Goal: Task Accomplishment & Management: Use online tool/utility

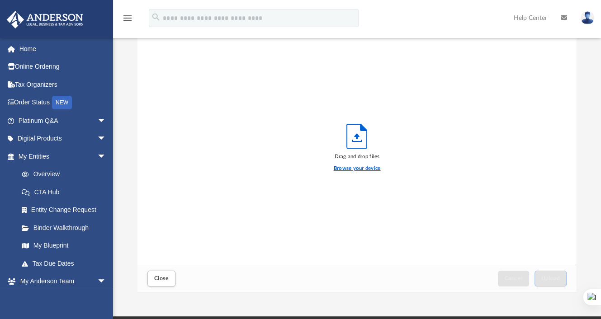
scroll to position [222, 432]
drag, startPoint x: 0, startPoint y: 0, endPoint x: 358, endPoint y: 165, distance: 393.9
click at [358, 165] on label "Browse your device" at bounding box center [357, 169] width 47 height 8
click at [0, 0] on input "Browse your device" at bounding box center [0, 0] width 0 height 0
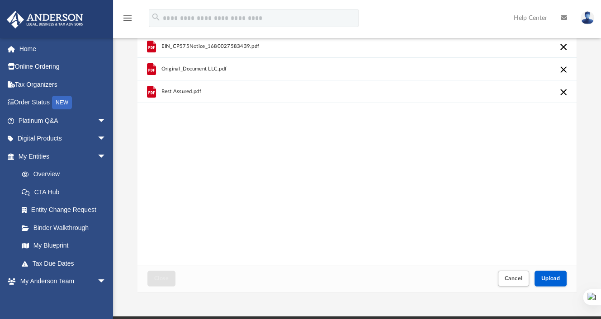
scroll to position [0, 0]
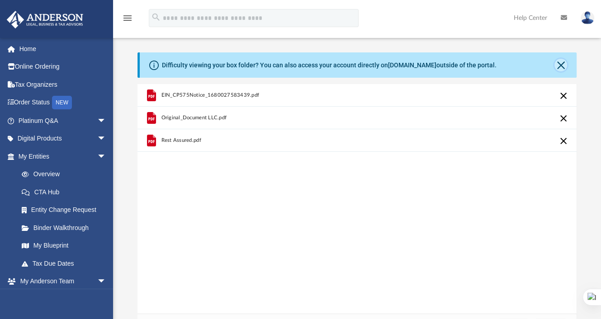
click at [560, 66] on button "Close" at bounding box center [560, 65] width 13 height 13
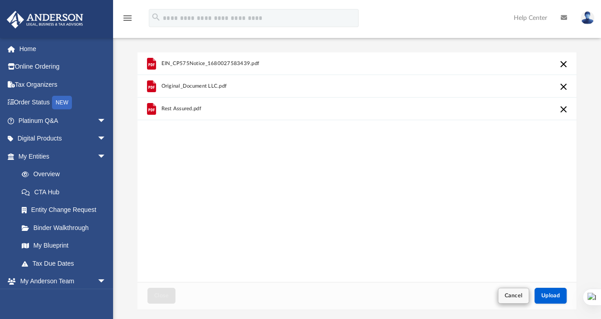
scroll to position [153, 0]
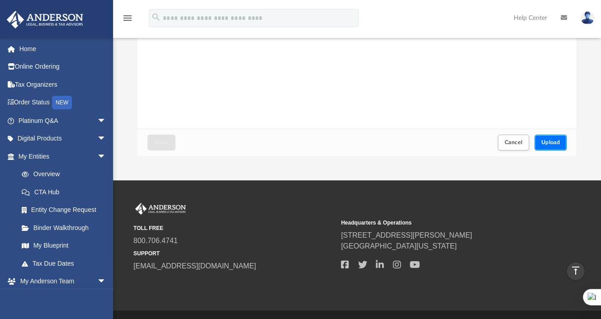
click at [545, 139] on button "Upload" at bounding box center [550, 143] width 33 height 16
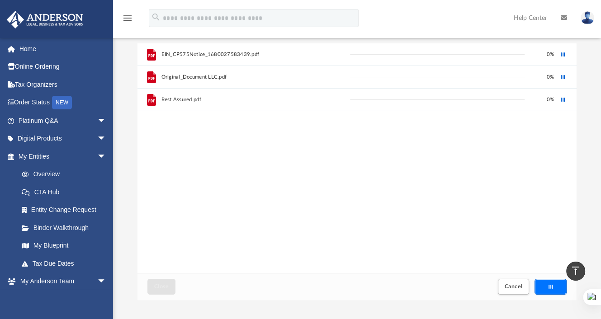
scroll to position [0, 0]
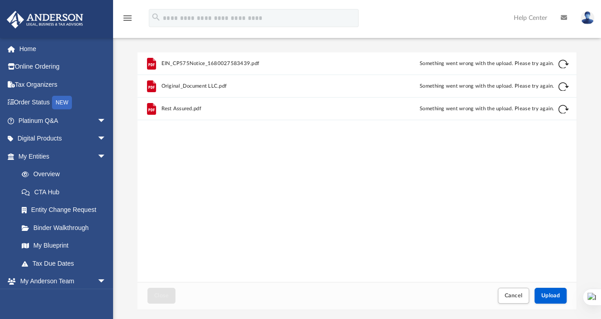
click at [562, 64] on button "Retry" at bounding box center [563, 64] width 11 height 11
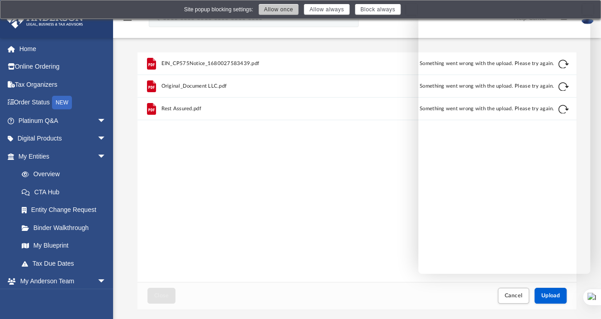
click at [287, 10] on button "Allow once" at bounding box center [279, 9] width 40 height 11
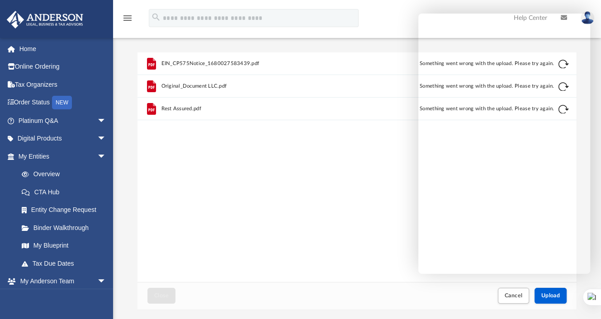
drag, startPoint x: 600, startPoint y: 0, endPoint x: 384, endPoint y: 180, distance: 281.4
click at [384, 180] on div "EIN_CP575Notice_1680027583439.pdf Something went wrong with the upload. Please …" at bounding box center [356, 167] width 439 height 230
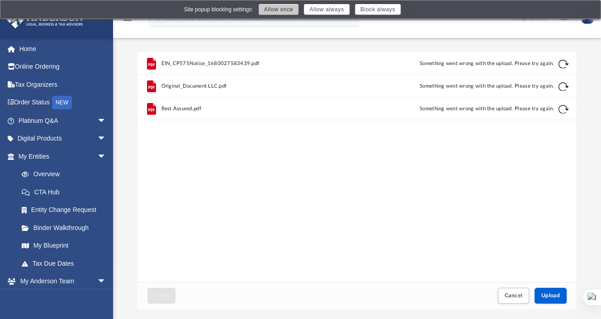
click at [290, 11] on button "Allow once" at bounding box center [279, 9] width 40 height 11
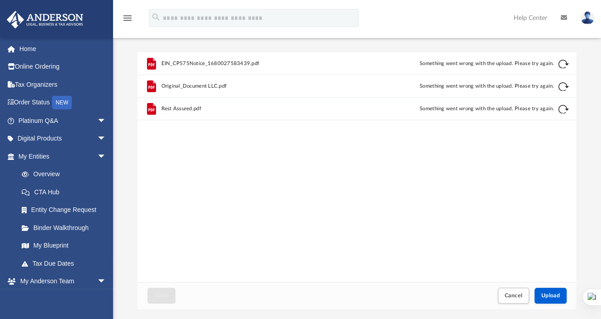
click at [564, 65] on button "Retry" at bounding box center [563, 64] width 11 height 11
click at [561, 86] on button "Retry" at bounding box center [563, 86] width 11 height 11
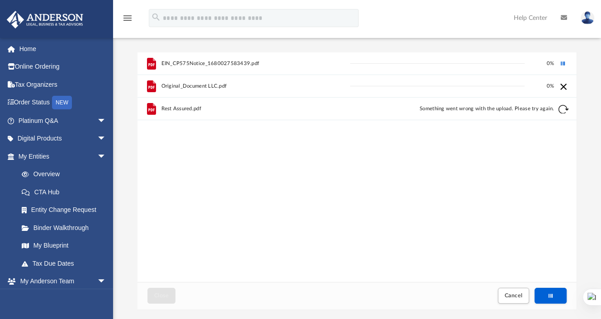
click at [562, 87] on div "Cancel this upload" at bounding box center [562, 85] width 9 height 9
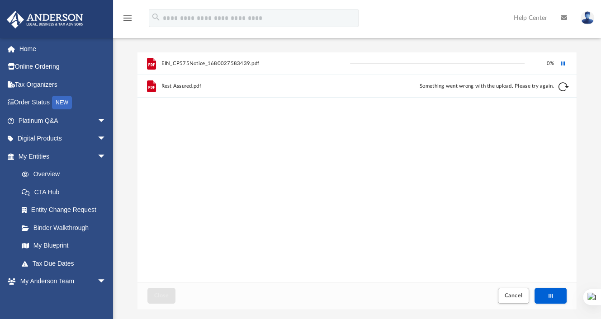
click at [562, 87] on button "Retry" at bounding box center [563, 86] width 11 height 11
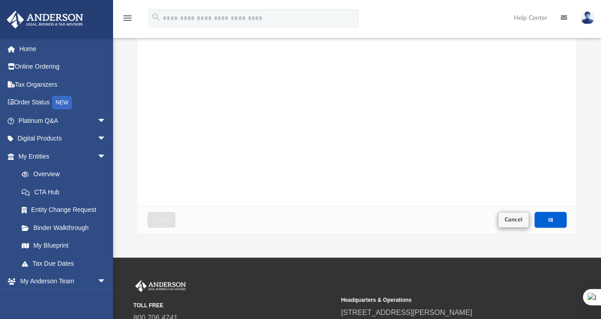
scroll to position [75, 0]
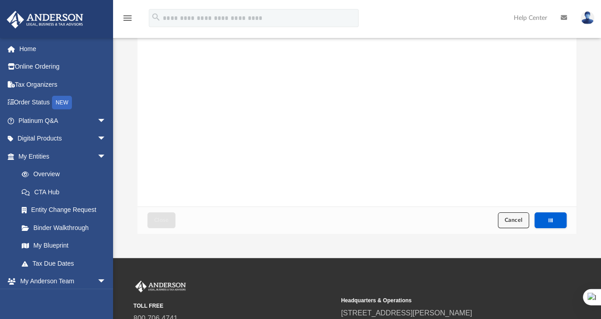
click at [513, 221] on span "Cancel" at bounding box center [513, 219] width 18 height 5
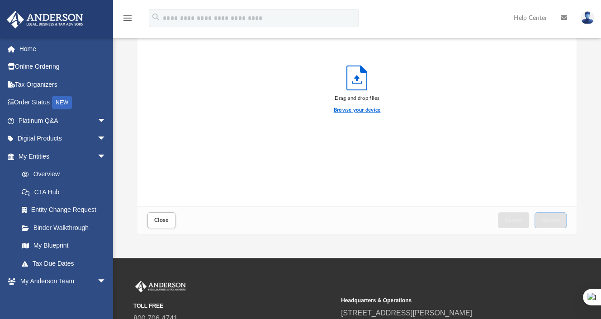
click at [371, 107] on label "Browse your device" at bounding box center [357, 110] width 47 height 8
click at [0, 0] on input "Browse your device" at bounding box center [0, 0] width 0 height 0
